Goal: Task Accomplishment & Management: Manage account settings

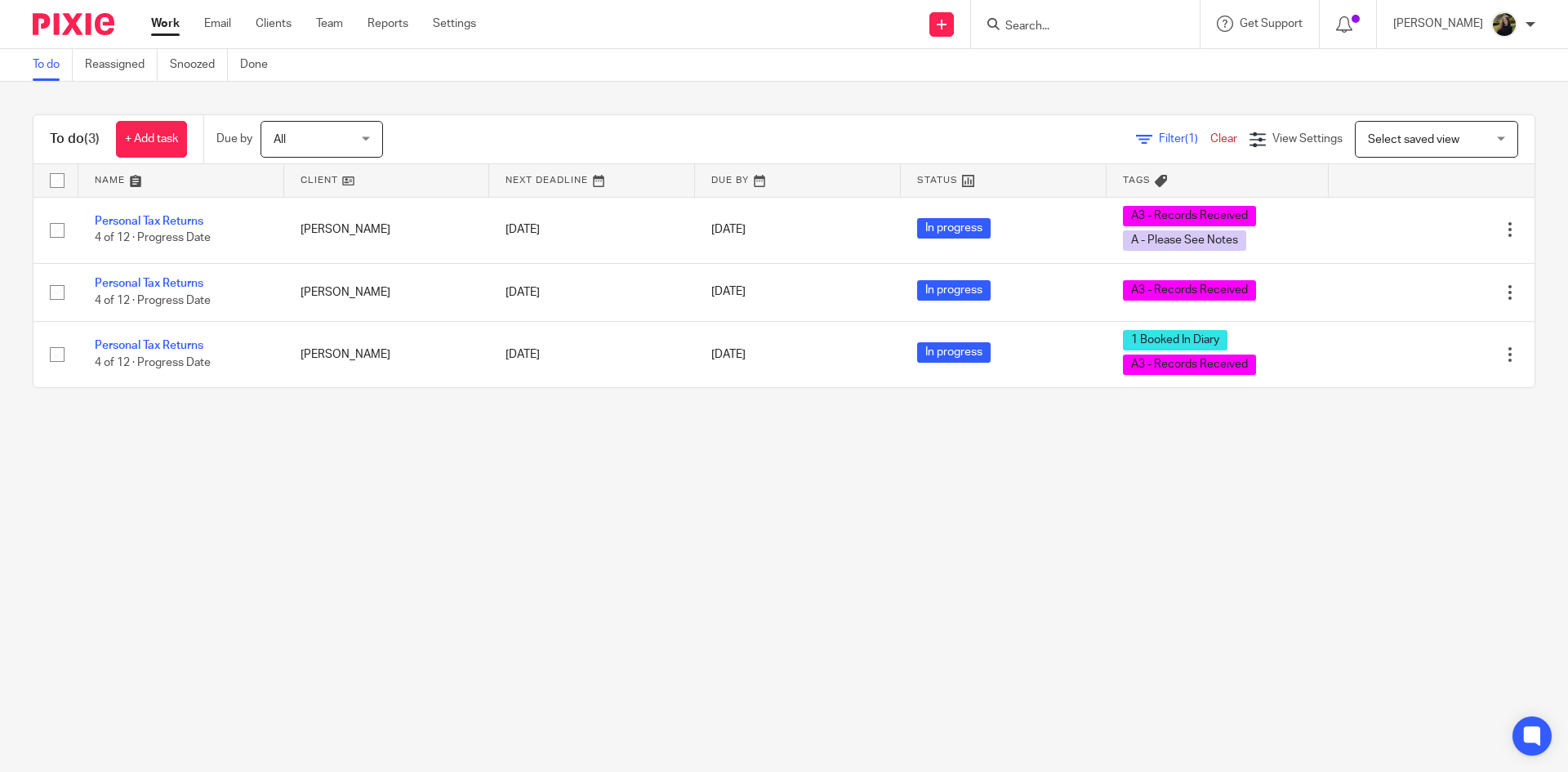
click at [341, 15] on div "Work Email Clients Team Reports Settings Work Email Clients Team Reports Settin…" at bounding box center [318, 24] width 366 height 48
click at [342, 20] on link "Team" at bounding box center [329, 24] width 27 height 16
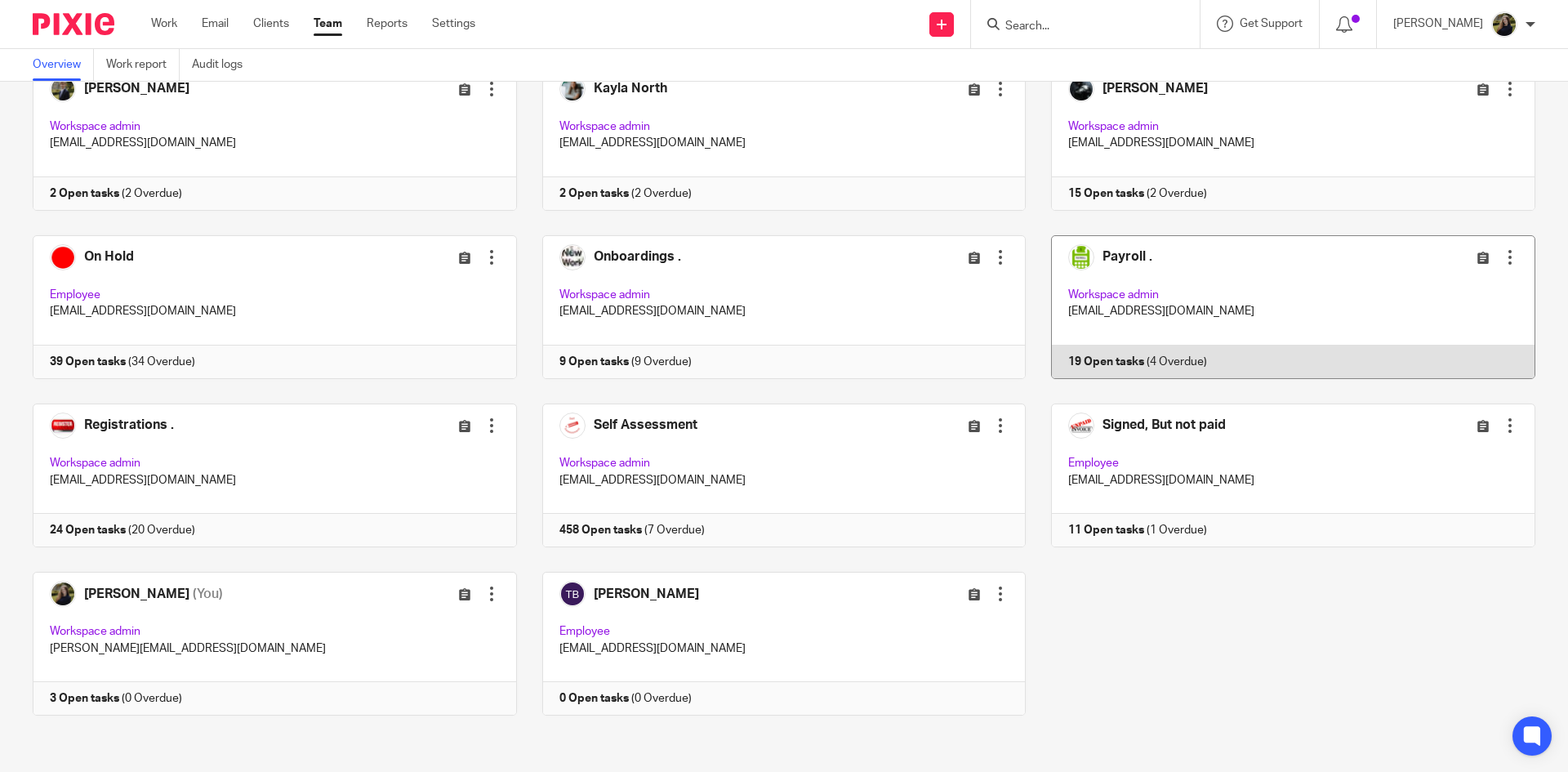
scroll to position [614, 0]
click at [1080, 292] on link at bounding box center [1281, 306] width 510 height 144
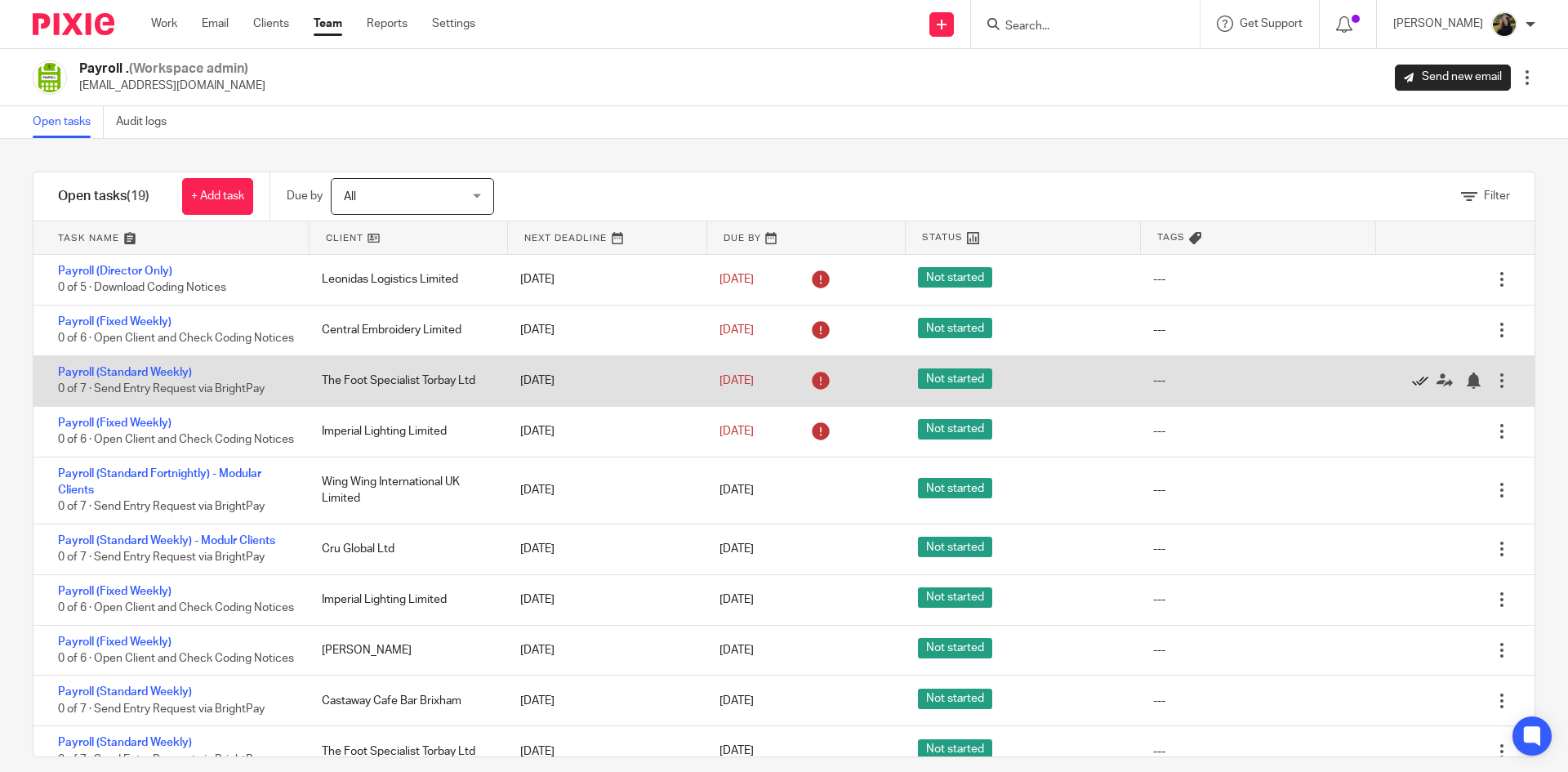
click at [1412, 388] on icon at bounding box center [1420, 380] width 16 height 16
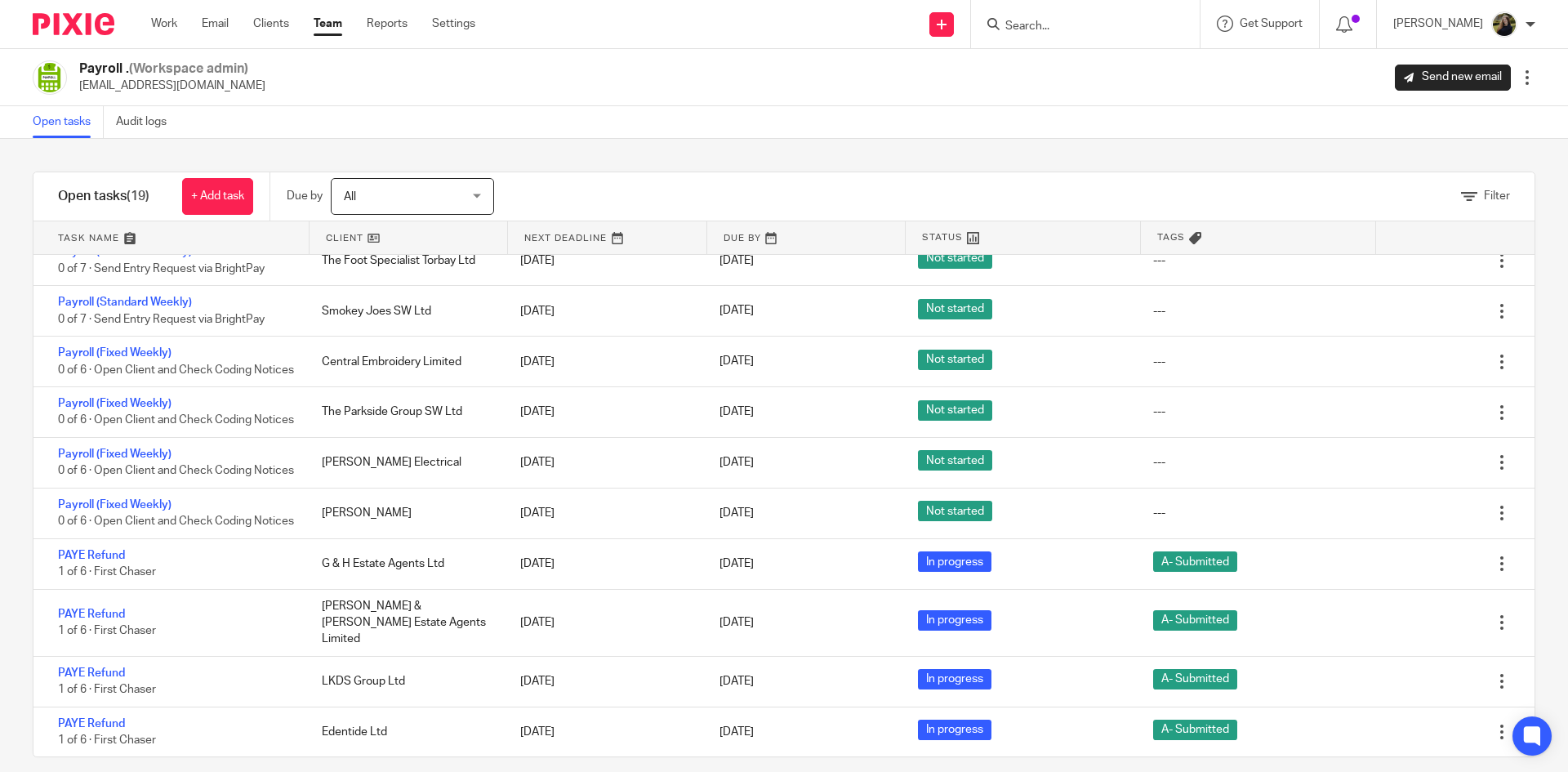
scroll to position [558, 0]
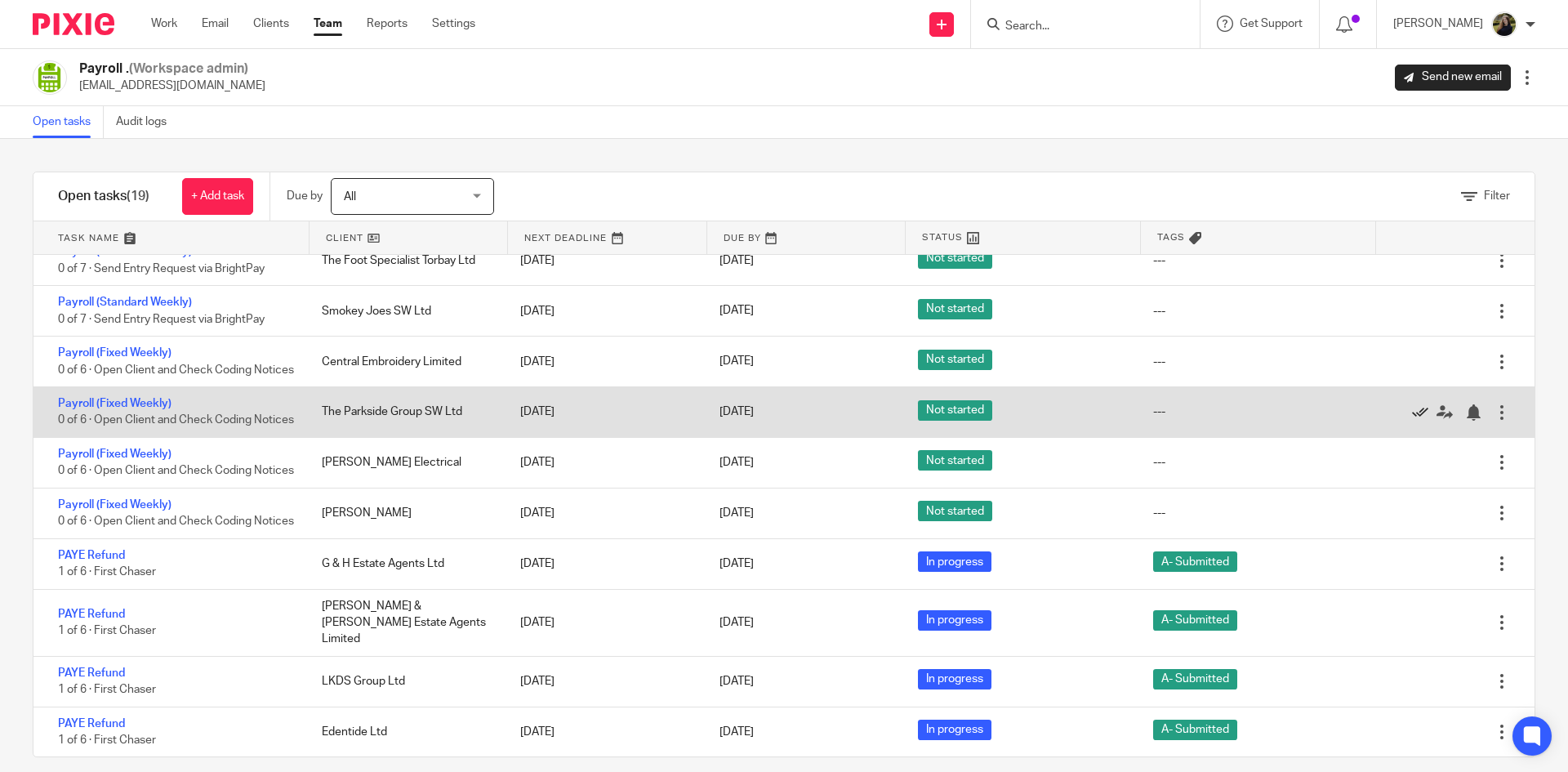
click at [1412, 404] on icon at bounding box center [1420, 412] width 16 height 16
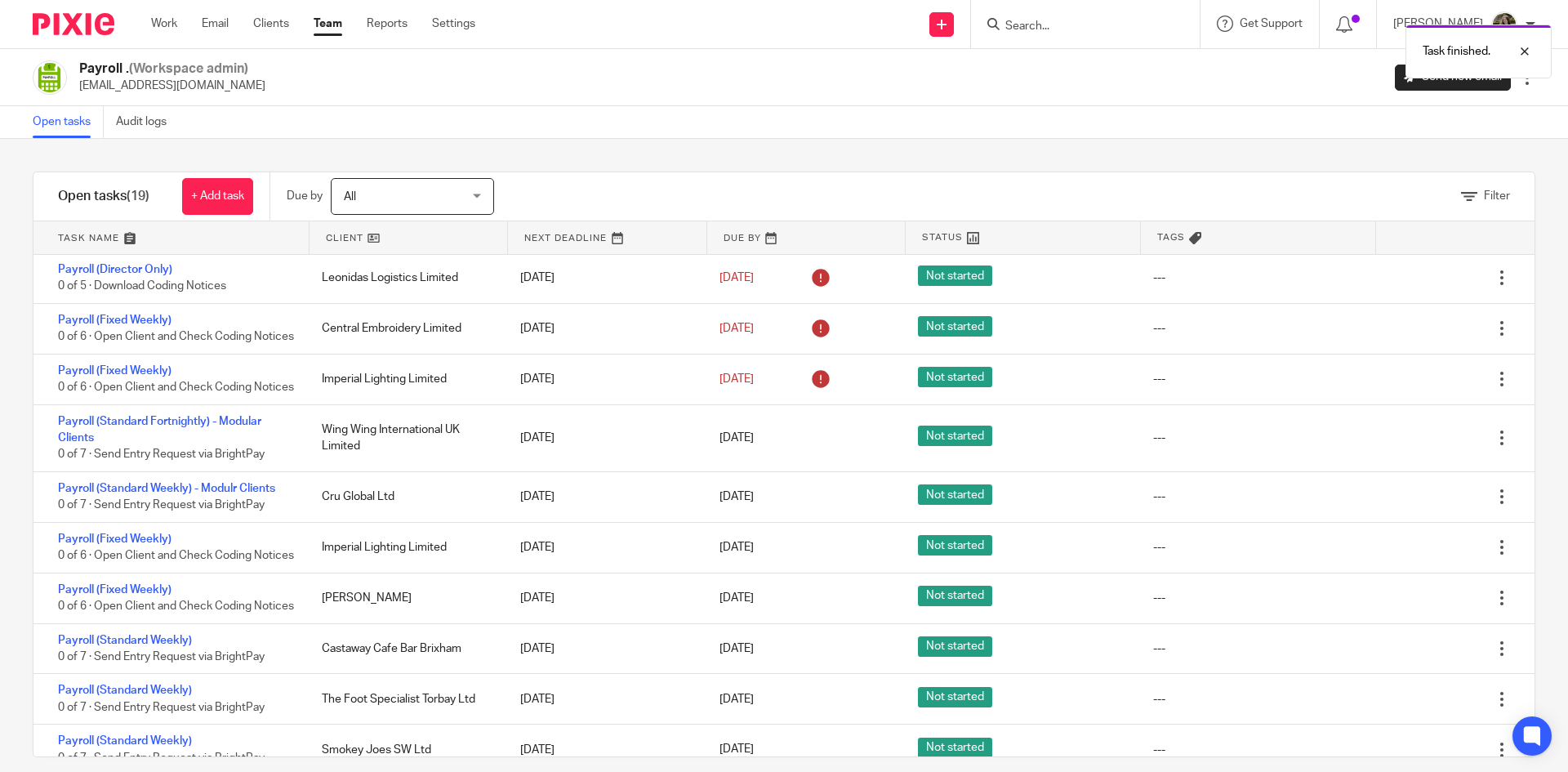
scroll to position [0, 0]
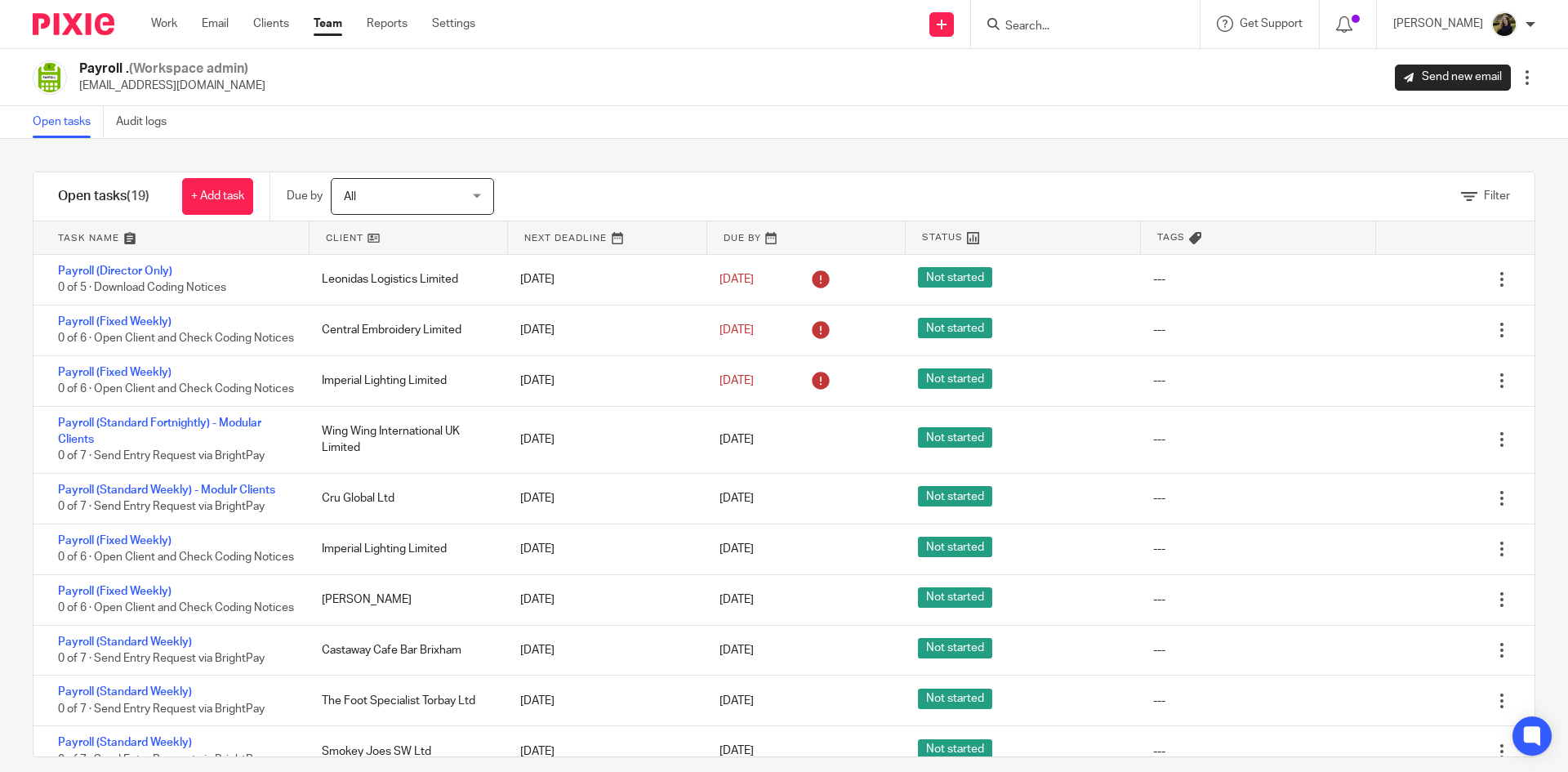
click at [1084, 23] on input "Search" at bounding box center [1077, 27] width 147 height 15
type input "arb"
